Goal: Task Accomplishment & Management: Manage account settings

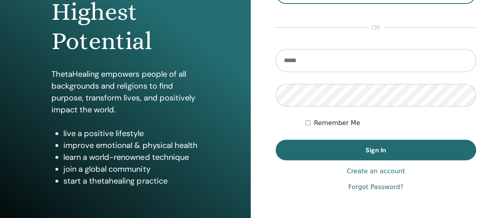
scroll to position [130, 0]
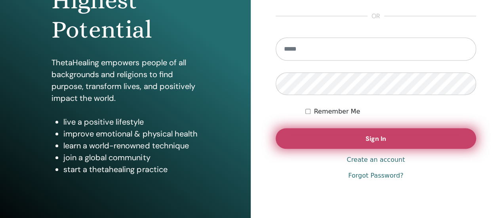
type input "**********"
click at [394, 138] on button "Sign In" at bounding box center [376, 138] width 201 height 21
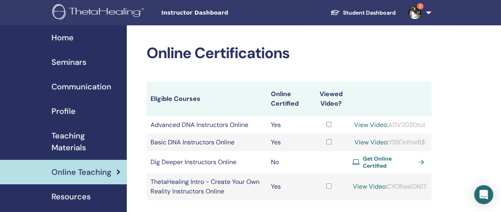
click at [71, 64] on span "Seminars" at bounding box center [68, 62] width 35 height 12
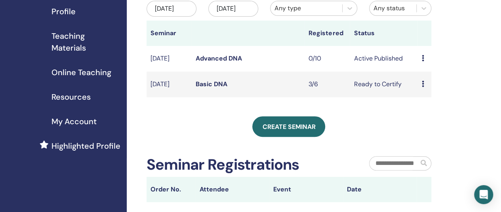
scroll to position [100, 0]
click at [421, 89] on td "Preview Edit Attendees Cancel" at bounding box center [424, 84] width 13 height 26
click at [423, 87] on icon at bounding box center [422, 83] width 2 height 6
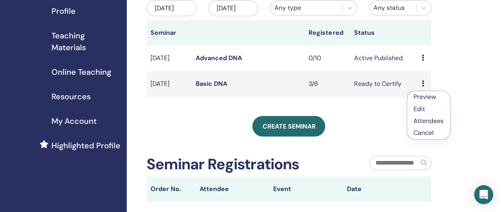
click at [424, 121] on link "Attendees" at bounding box center [429, 121] width 30 height 8
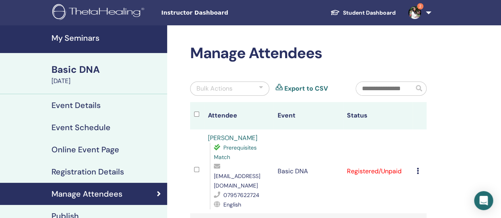
click at [418, 168] on icon at bounding box center [418, 171] width 2 height 6
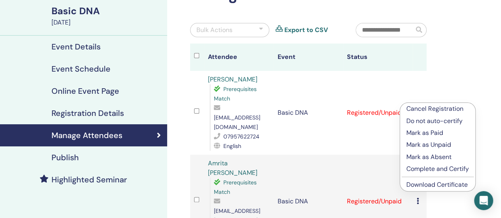
scroll to position [59, 0]
click at [423, 131] on p "Mark as Paid" at bounding box center [437, 133] width 63 height 10
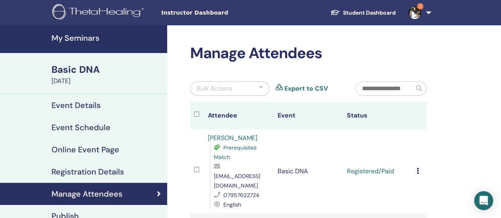
scroll to position [112, 0]
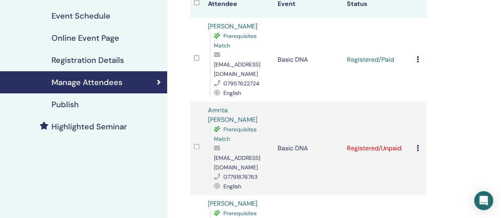
click at [418, 145] on icon at bounding box center [418, 148] width 2 height 6
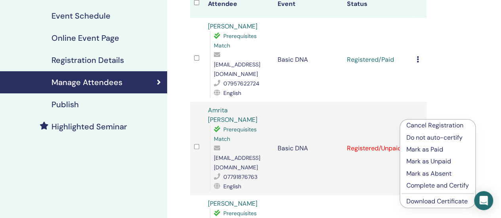
click at [420, 150] on p "Mark as Paid" at bounding box center [437, 150] width 63 height 10
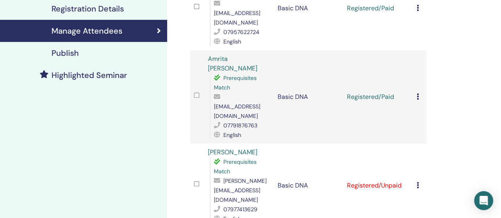
scroll to position [164, 0]
click at [417, 182] on icon at bounding box center [418, 185] width 2 height 6
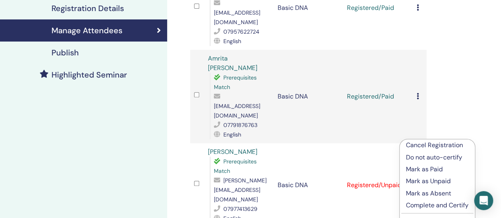
click at [419, 167] on p "Mark as Paid" at bounding box center [437, 170] width 63 height 10
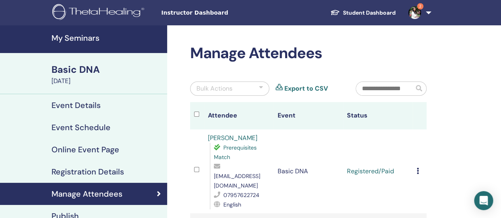
click at [416, 156] on td "Cancel Registration Do not auto-certify Mark as Paid Mark as Unpaid Mark as Abs…" at bounding box center [420, 172] width 14 height 84
click at [417, 168] on icon at bounding box center [418, 171] width 2 height 6
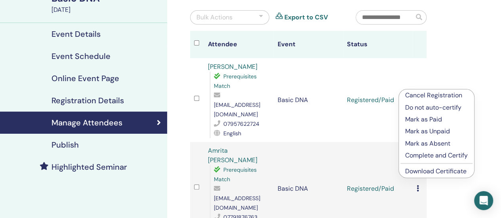
scroll to position [72, 0]
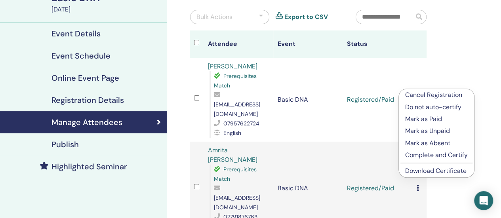
click at [421, 154] on p "Complete and Certify" at bounding box center [436, 156] width 63 height 10
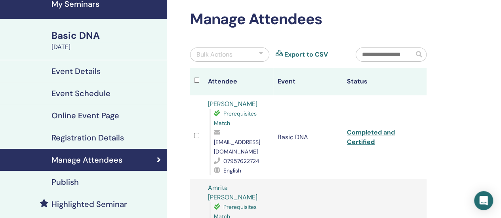
scroll to position [70, 0]
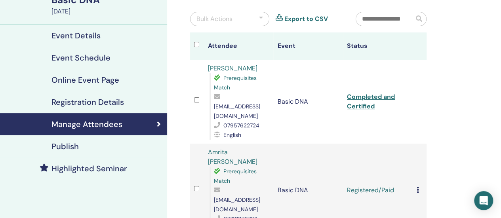
click at [419, 186] on div "Cancel Registration Do not auto-certify Mark as Paid Mark as Unpaid Mark as Abs…" at bounding box center [420, 191] width 6 height 10
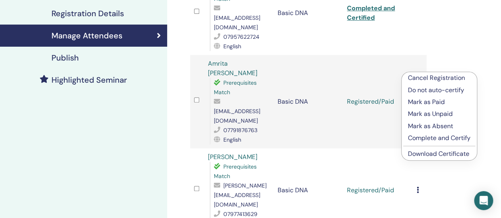
scroll to position [161, 0]
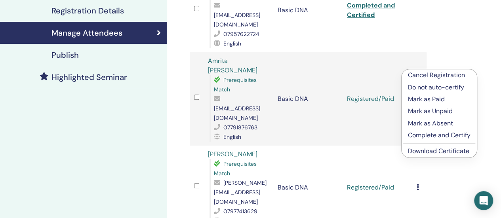
click at [418, 133] on p "Complete and Certify" at bounding box center [439, 136] width 63 height 10
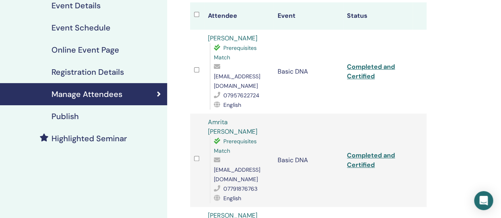
scroll to position [166, 0]
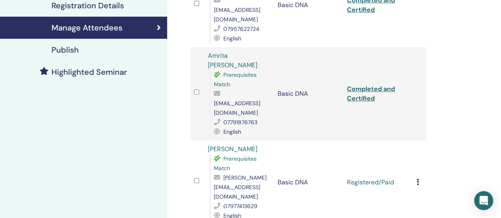
click at [419, 178] on div "Cancel Registration Do not auto-certify Mark as Paid Mark as Unpaid Mark as Abs…" at bounding box center [420, 183] width 6 height 10
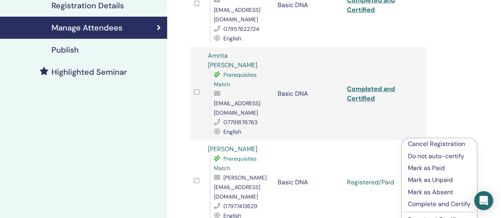
click at [424, 168] on p "Mark as Paid" at bounding box center [439, 169] width 63 height 10
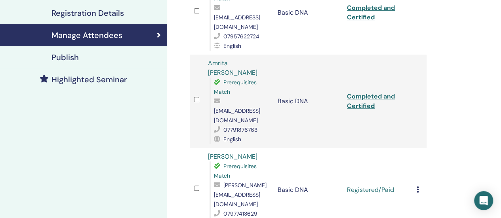
scroll to position [164, 0]
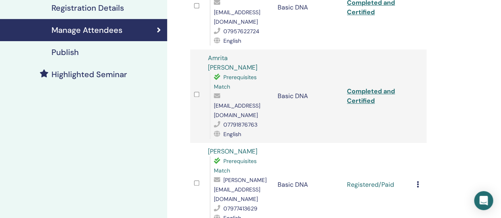
click at [418, 181] on icon at bounding box center [418, 184] width 2 height 6
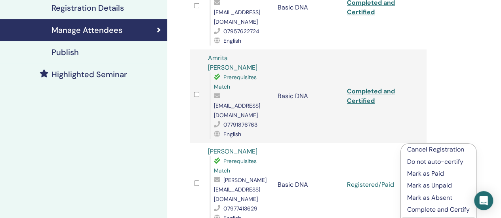
click at [419, 209] on p "Complete and Certify" at bounding box center [438, 210] width 63 height 10
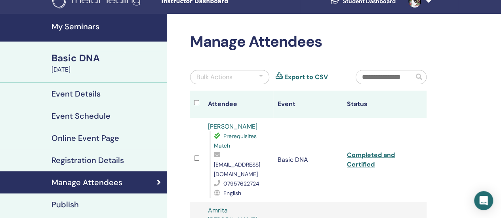
scroll to position [11, 0]
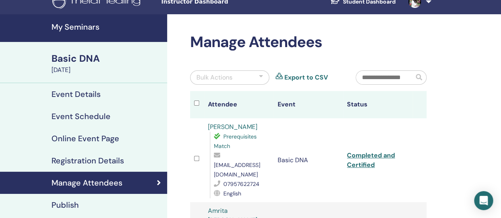
click at [92, 25] on h4 "My Seminars" at bounding box center [106, 27] width 111 height 10
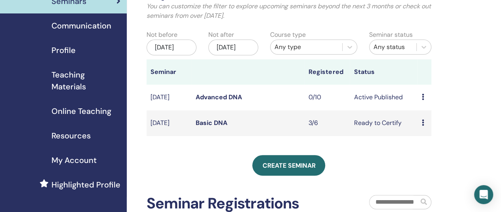
scroll to position [62, 0]
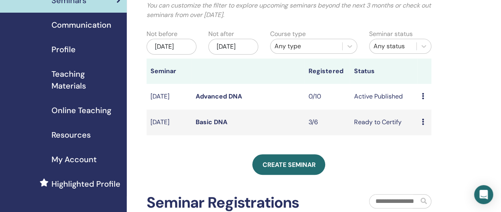
click at [424, 99] on icon at bounding box center [422, 96] width 2 height 6
click at [423, 110] on link "Preview" at bounding box center [425, 109] width 23 height 8
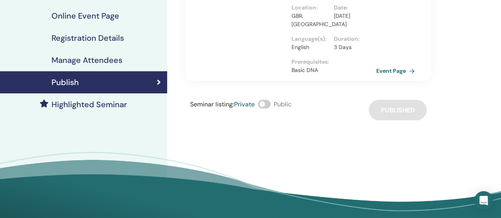
scroll to position [134, 0]
click at [398, 70] on link "Event Page" at bounding box center [398, 71] width 42 height 12
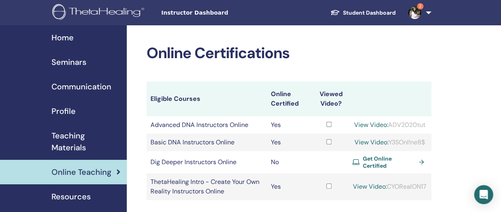
click at [66, 37] on span "Home" at bounding box center [62, 38] width 22 height 12
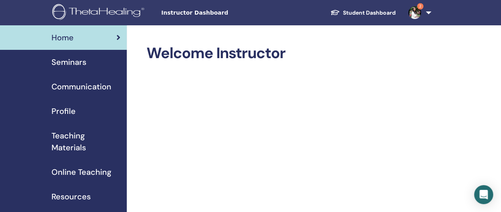
click at [74, 197] on span "Resources" at bounding box center [70, 197] width 39 height 12
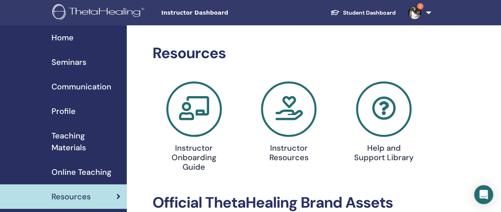
click at [387, 118] on icon at bounding box center [383, 109] width 55 height 55
